Goal: Obtain resource: Download file/media

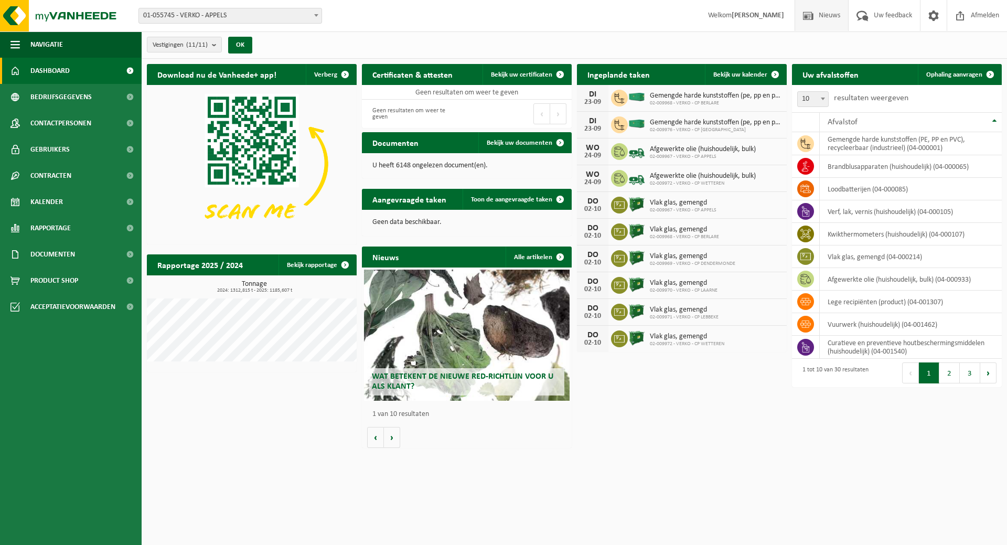
click at [829, 16] on span "Nieuws" at bounding box center [829, 15] width 27 height 31
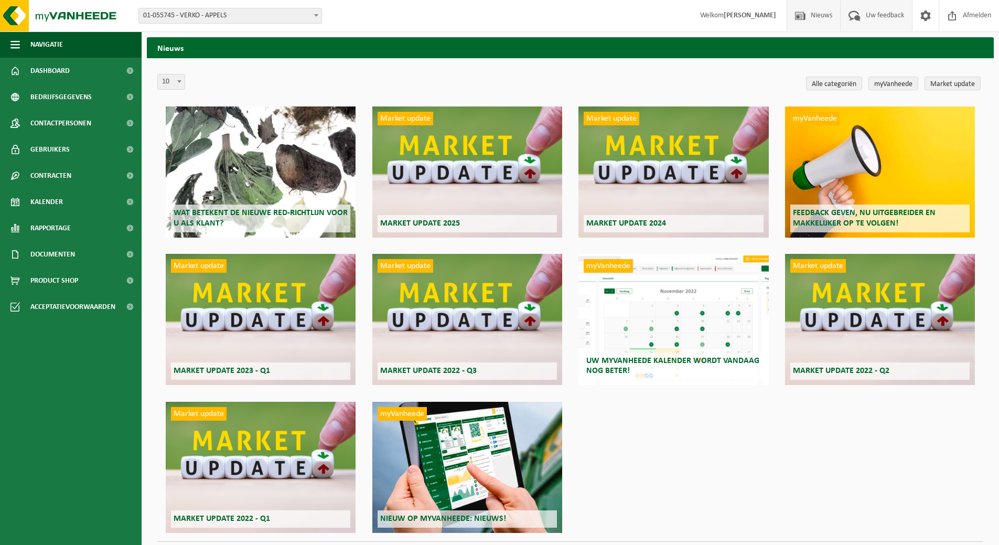
click at [887, 15] on span "Uw feedback" at bounding box center [885, 15] width 44 height 31
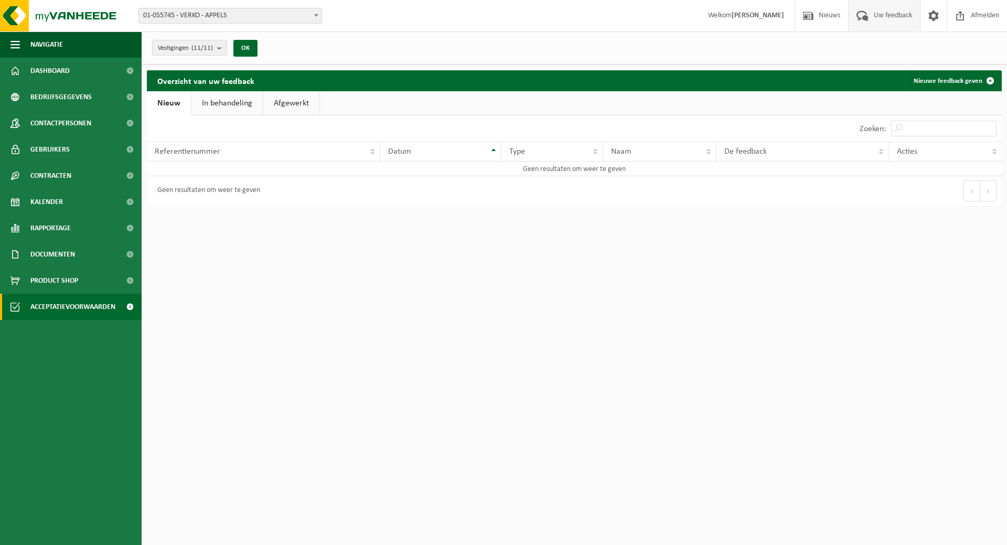
click at [57, 306] on span "Acceptatievoorwaarden" at bounding box center [72, 307] width 85 height 26
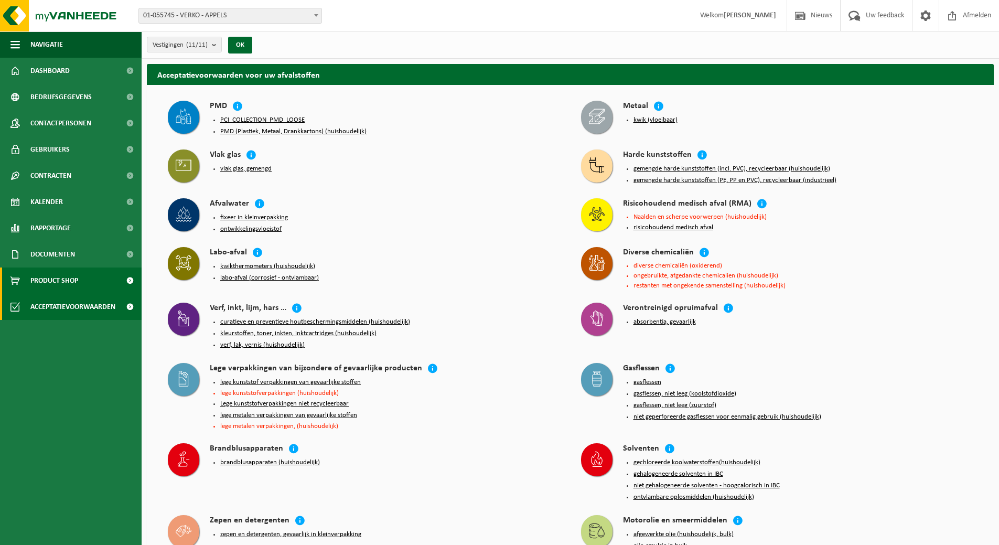
click at [62, 285] on span "Product Shop" at bounding box center [54, 280] width 48 height 26
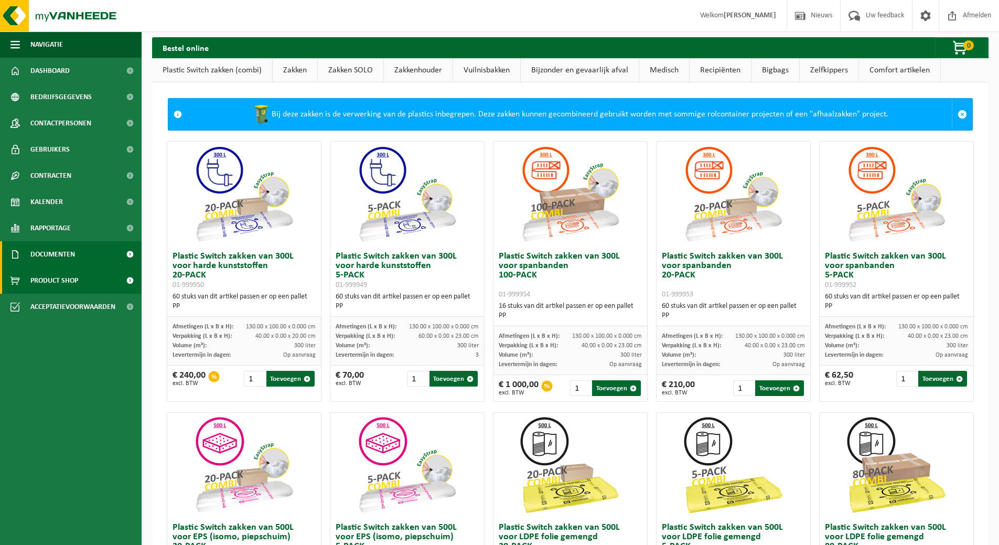
click at [63, 265] on span "Documenten" at bounding box center [52, 254] width 45 height 26
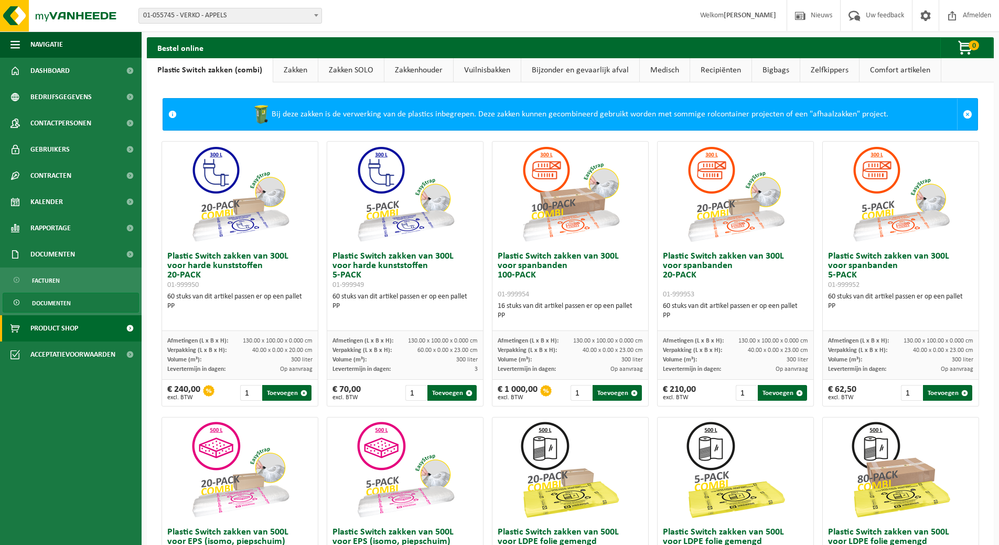
click at [60, 303] on span "Documenten" at bounding box center [51, 303] width 39 height 20
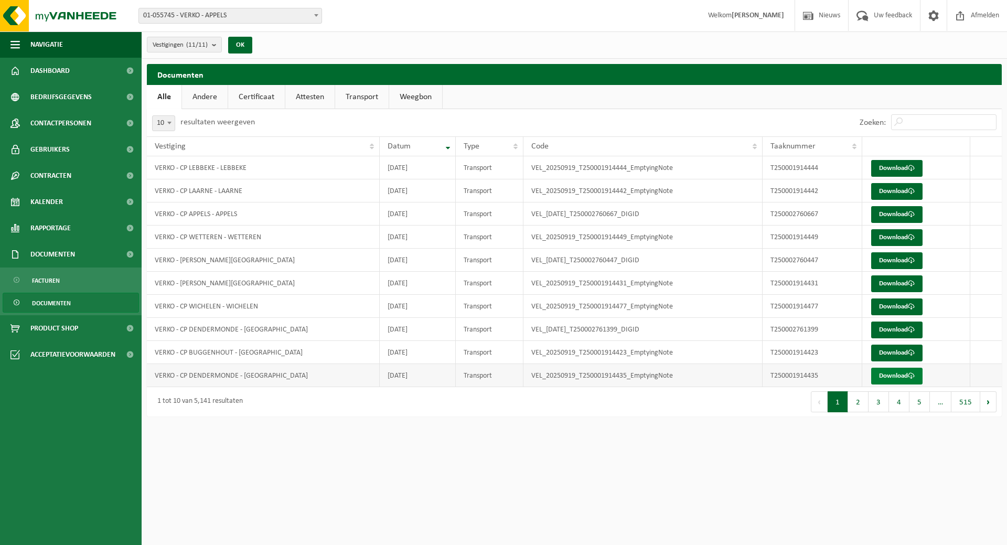
click at [905, 376] on link "Download" at bounding box center [896, 376] width 51 height 17
click at [62, 254] on span "Documenten" at bounding box center [52, 254] width 45 height 26
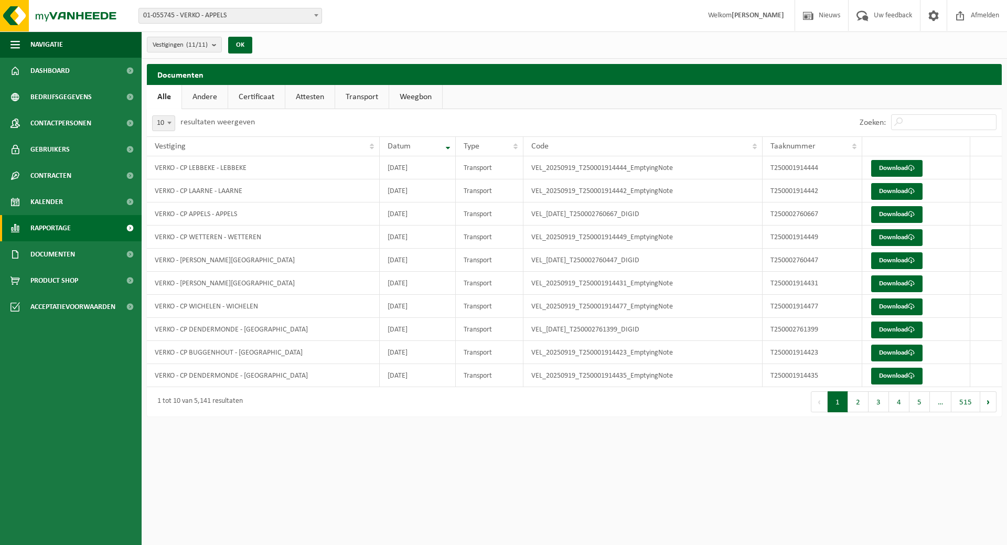
click at [63, 228] on span "Rapportage" at bounding box center [50, 228] width 40 height 26
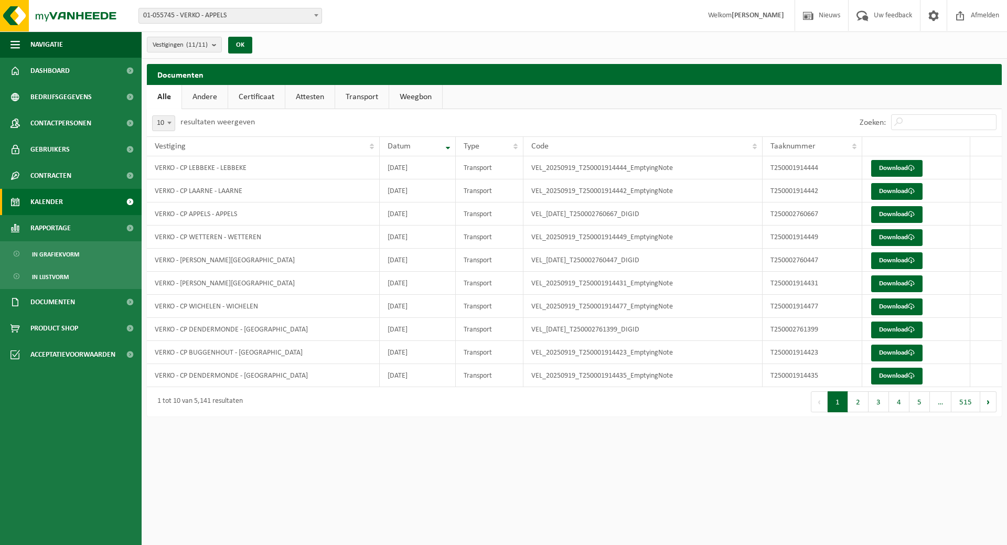
click at [65, 203] on link "Kalender" at bounding box center [71, 202] width 142 height 26
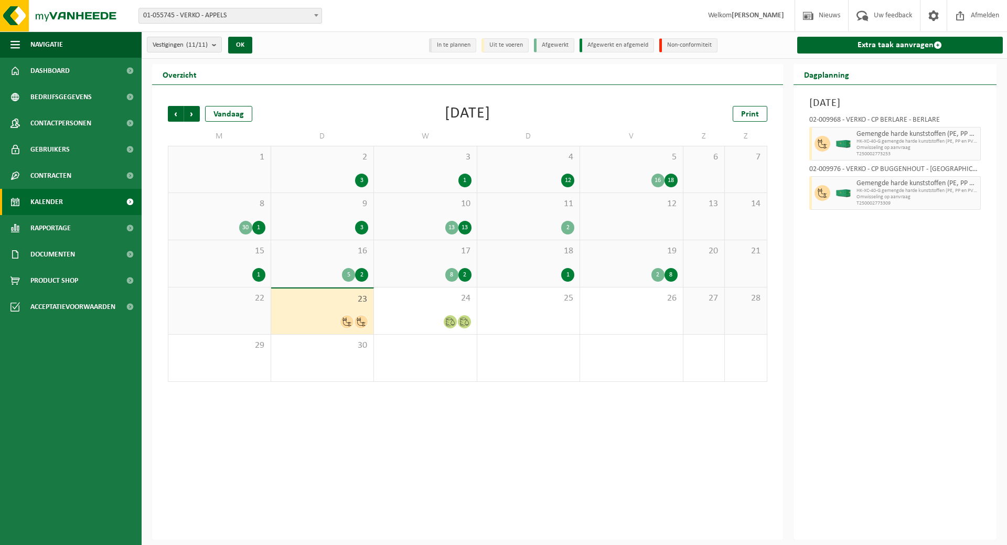
click at [69, 180] on span "Contracten" at bounding box center [50, 176] width 41 height 26
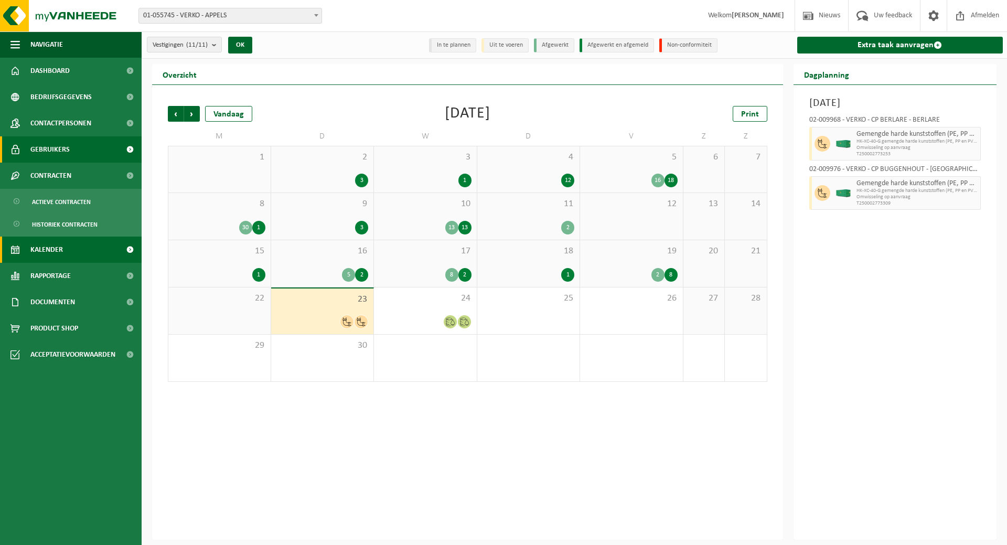
click at [63, 153] on span "Gebruikers" at bounding box center [49, 149] width 39 height 26
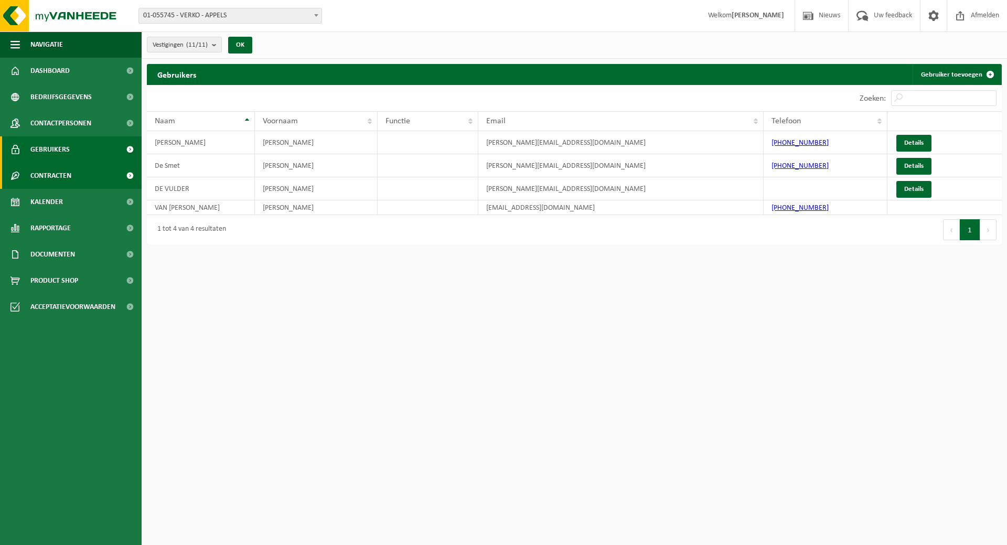
click at [59, 177] on span "Contracten" at bounding box center [50, 176] width 41 height 26
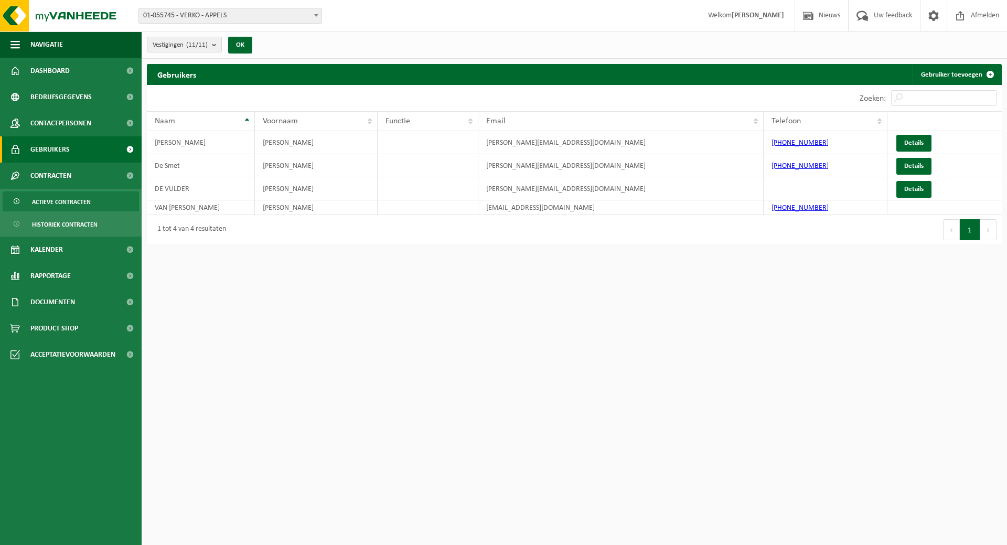
click at [62, 200] on span "Actieve contracten" at bounding box center [61, 202] width 59 height 20
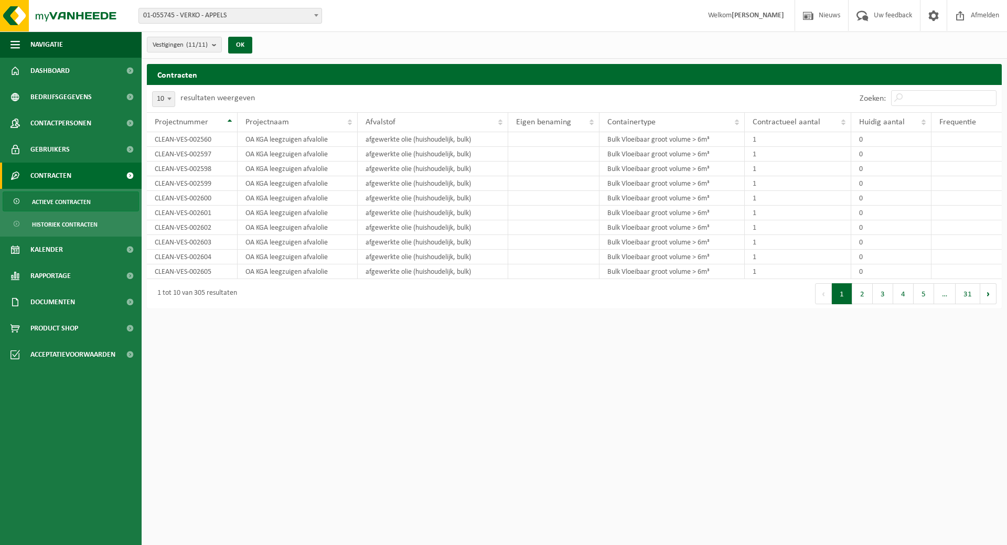
click at [63, 179] on span "Contracten" at bounding box center [50, 176] width 41 height 26
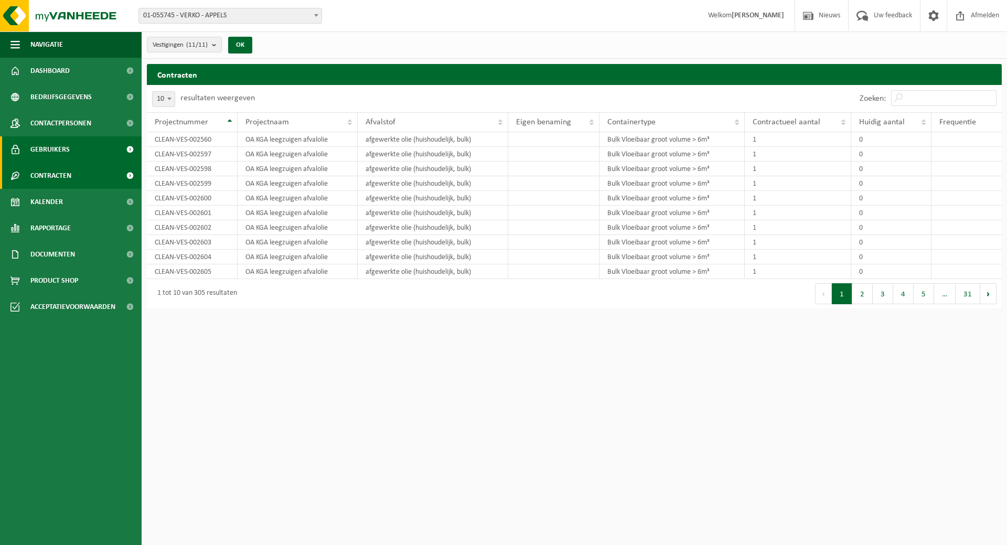
click at [61, 149] on span "Gebruikers" at bounding box center [49, 149] width 39 height 26
